Goal: Transaction & Acquisition: Download file/media

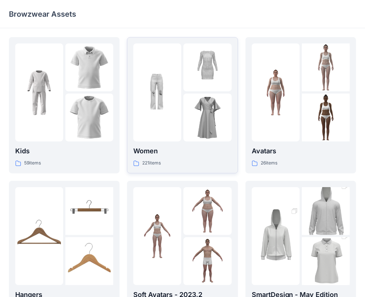
click at [193, 127] on div at bounding box center [207, 118] width 48 height 48
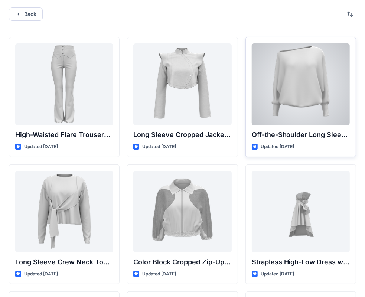
click at [299, 102] on div at bounding box center [301, 84] width 98 height 82
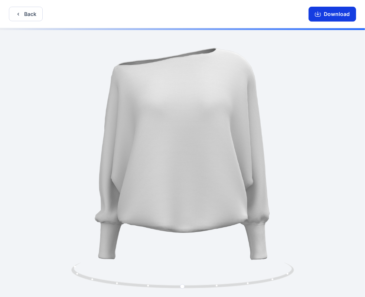
click at [336, 13] on button "Download" at bounding box center [332, 14] width 48 height 15
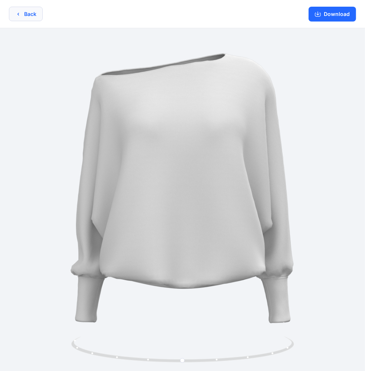
click at [15, 17] on button "Back" at bounding box center [26, 14] width 34 height 14
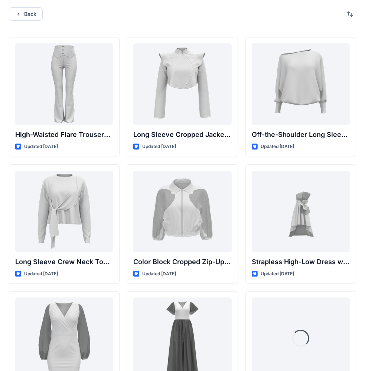
click at [271, 35] on div "High-Waisted Flare Trousers with Button Detail Updated [DATE] Long Sleeve Crew …" at bounding box center [182, 301] width 365 height 546
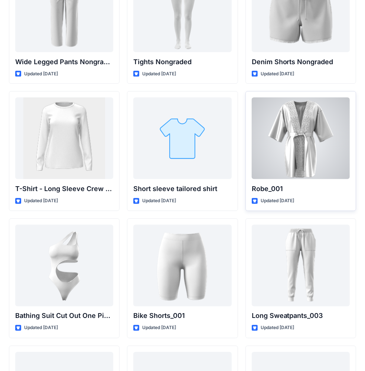
scroll to position [7955, 0]
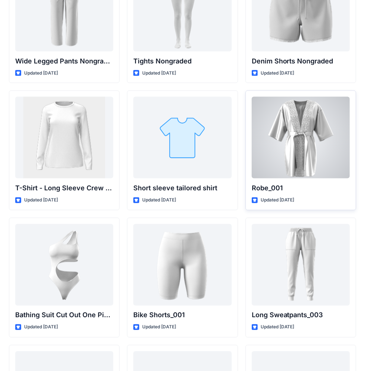
click at [279, 131] on div at bounding box center [301, 138] width 98 height 82
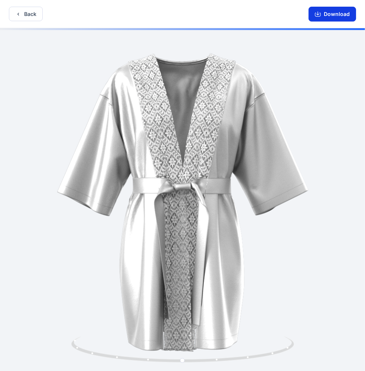
click at [317, 10] on button "Download" at bounding box center [332, 14] width 48 height 15
